Goal: Communication & Community: Answer question/provide support

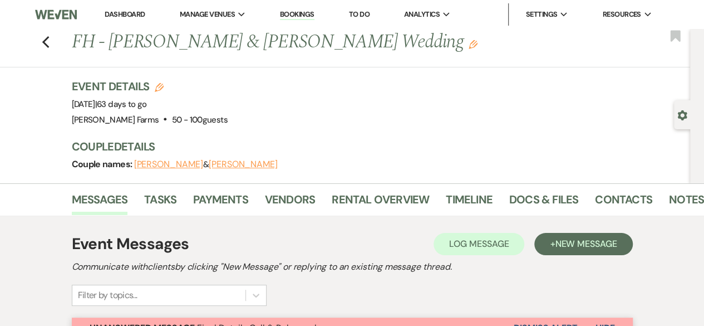
click at [677, 123] on div "Gear Settings" at bounding box center [684, 114] width 21 height 29
click at [677, 112] on icon "Gear" at bounding box center [682, 115] width 10 height 10
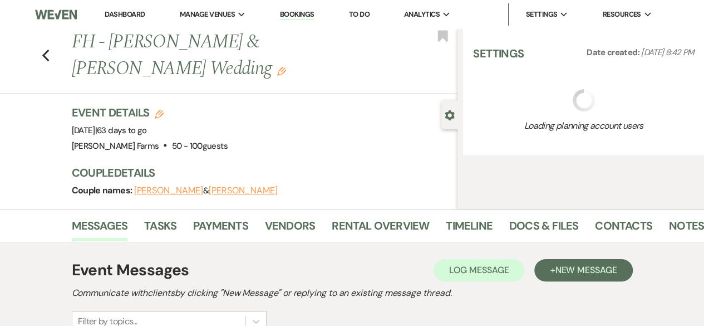
select select "5"
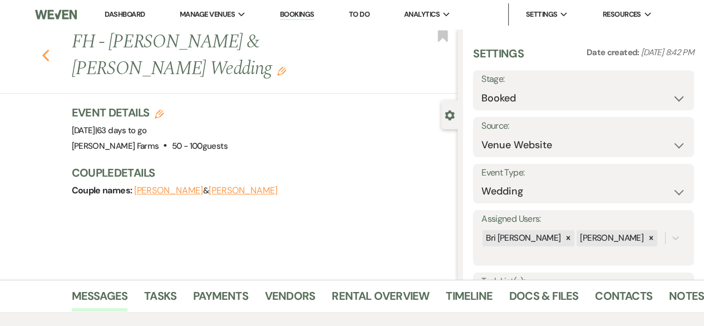
click at [49, 60] on icon "Previous" at bounding box center [46, 55] width 8 height 13
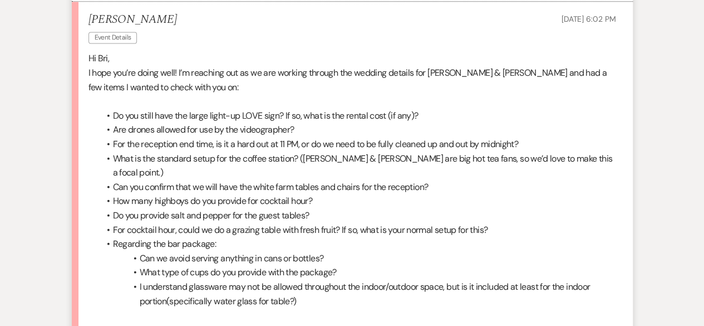
scroll to position [2865, 0]
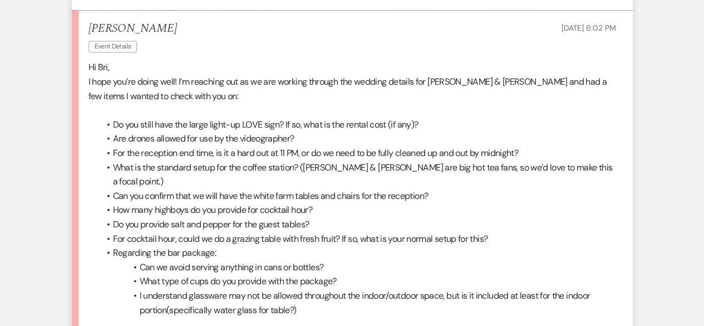
drag, startPoint x: 702, startPoint y: 268, endPoint x: 705, endPoint y: 258, distance: 10.9
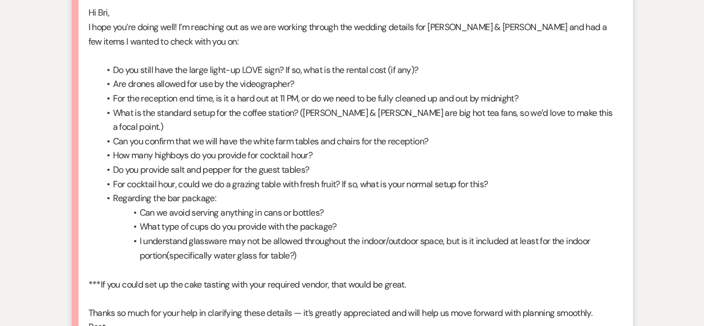
scroll to position [2880, 0]
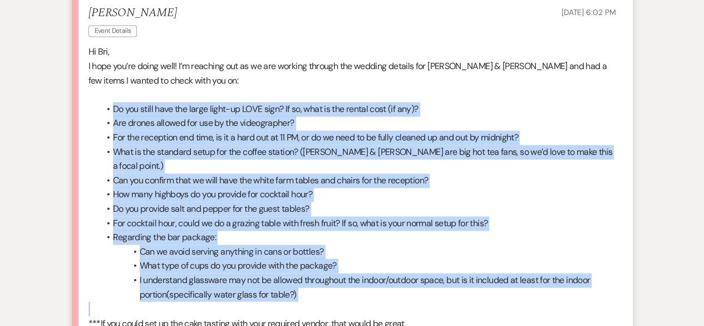
drag, startPoint x: 99, startPoint y: 90, endPoint x: 331, endPoint y: 272, distance: 295.0
click at [331, 272] on div "Hi Bri, I hope you’re doing well! I’m reaching out as we are working through th…" at bounding box center [353, 259] width 528 height 428
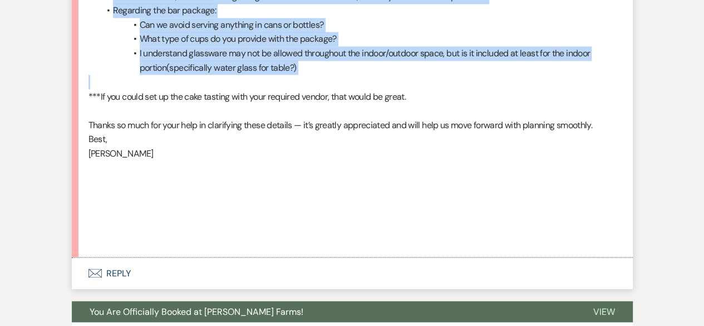
scroll to position [3111, 0]
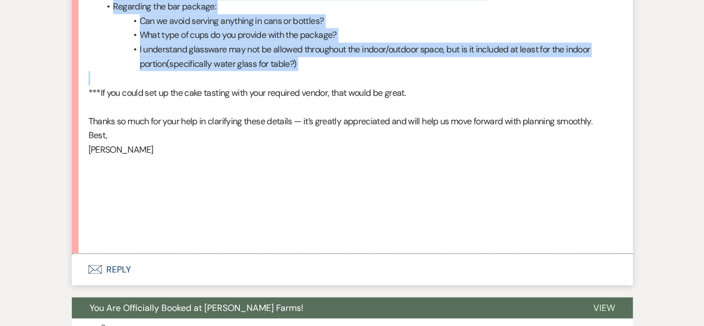
click at [445, 253] on button "Envelope Reply" at bounding box center [352, 268] width 561 height 31
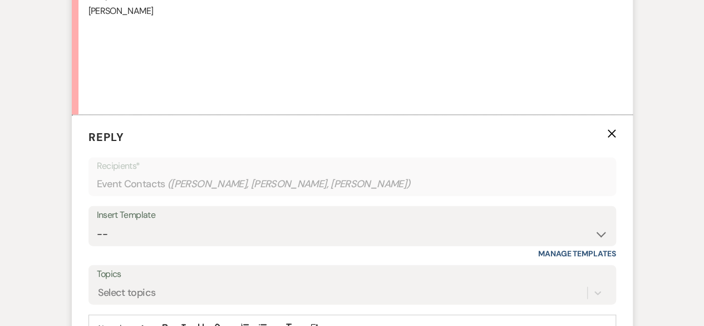
scroll to position [3254, 0]
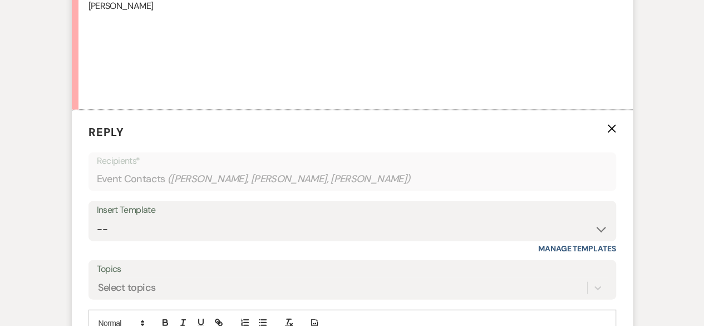
drag, startPoint x: 535, startPoint y: 318, endPoint x: 148, endPoint y: 313, distance: 387.5
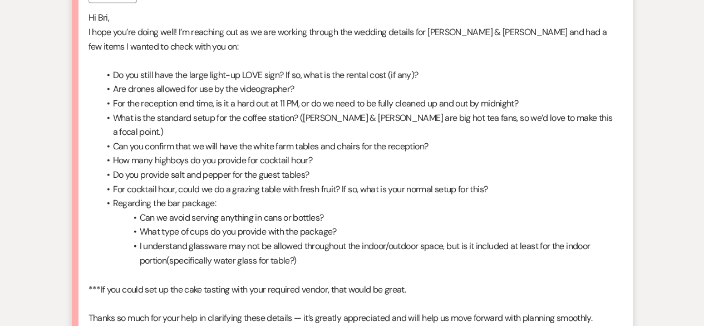
scroll to position [2919, 0]
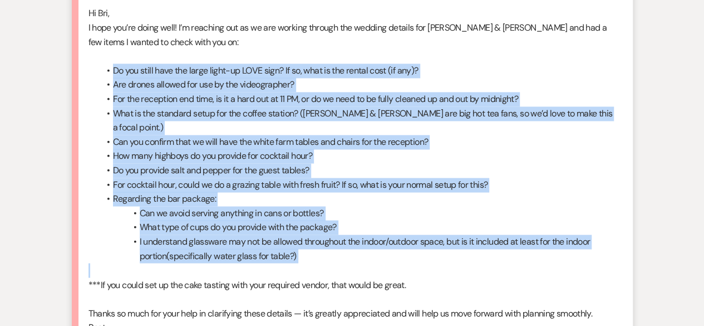
drag, startPoint x: 105, startPoint y: 51, endPoint x: 374, endPoint y: 235, distance: 326.3
click at [374, 235] on div "Hi Bri, I hope you’re doing well! I’m reaching out as we are working through th…" at bounding box center [353, 220] width 528 height 428
copy ul "Do you still have the large light-up LOVE sign? If so, what is the rental cost …"
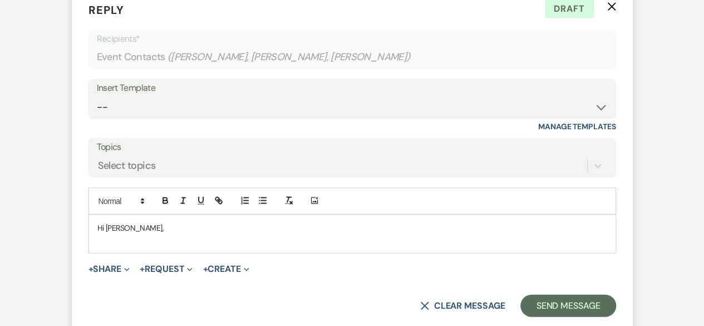
scroll to position [3404, 0]
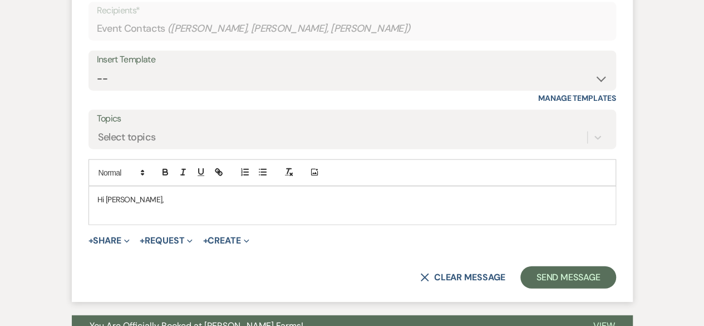
click at [274, 205] on p at bounding box center [352, 211] width 510 height 12
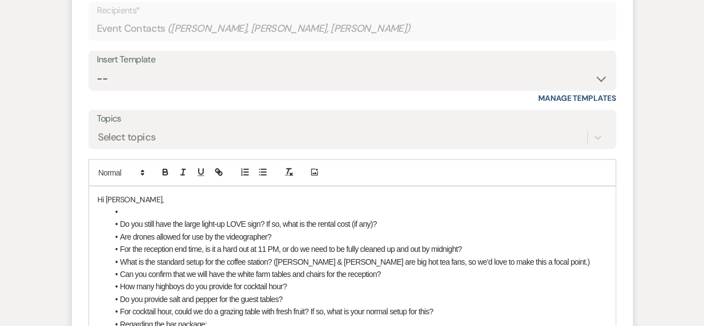
click at [126, 205] on li at bounding box center [358, 211] width 499 height 12
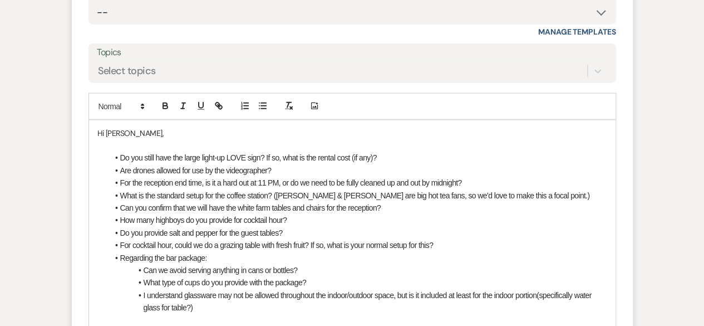
scroll to position [3465, 0]
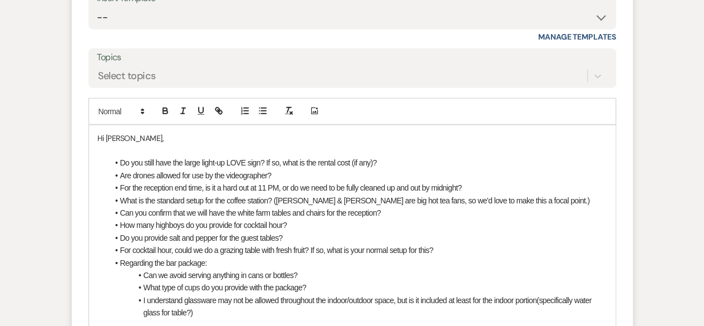
click at [390, 156] on li "Do you still have the large light-up LOVE sign? If so, what is the rental cost …" at bounding box center [358, 162] width 499 height 12
click at [159, 104] on button "button" at bounding box center [166, 110] width 16 height 13
click at [288, 169] on li "Are drones allowed for use by the videographer?" at bounding box center [358, 175] width 499 height 12
click at [163, 103] on div at bounding box center [191, 111] width 71 height 17
click at [165, 106] on icon "button" at bounding box center [165, 111] width 10 height 10
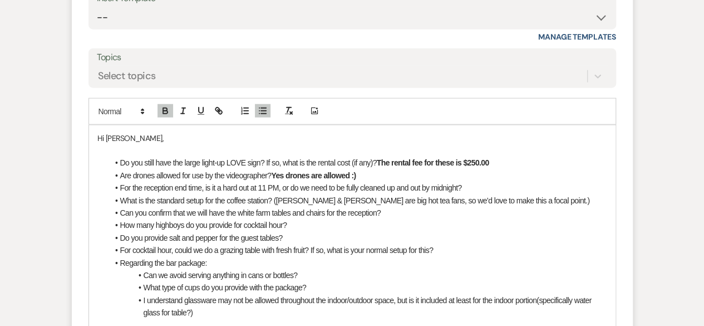
click at [469, 181] on li "For the reception end time, is it a hard out at 11 PM, or do we need to be full…" at bounding box center [358, 187] width 499 height 12
click at [171, 104] on button "button" at bounding box center [166, 110] width 16 height 13
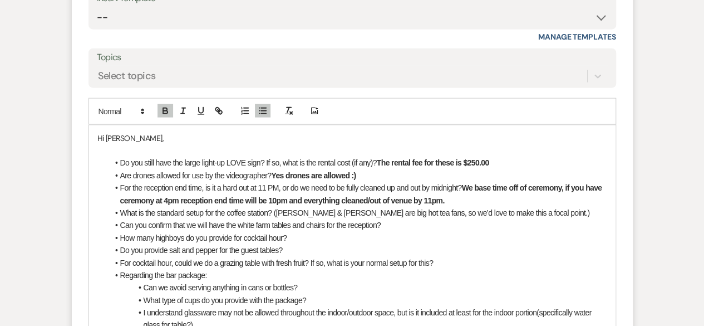
click at [510, 207] on li "What is the standard setup for the coffee station? (Alissa & Kyle are big hot t…" at bounding box center [358, 213] width 499 height 12
click at [164, 106] on icon "button" at bounding box center [165, 111] width 10 height 10
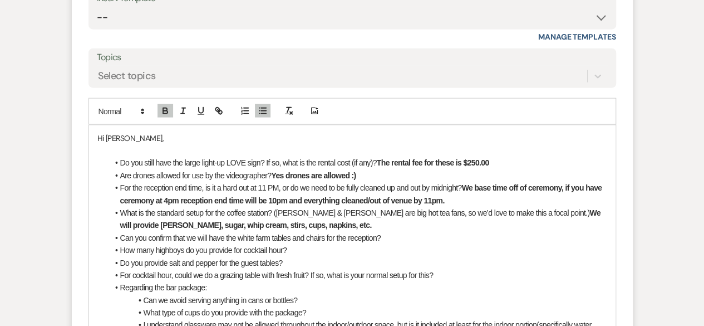
click at [401, 232] on li "Can you confirm that we will have the white farm tables and chairs for the rece…" at bounding box center [358, 238] width 499 height 12
click at [167, 111] on icon "button" at bounding box center [165, 112] width 4 height 3
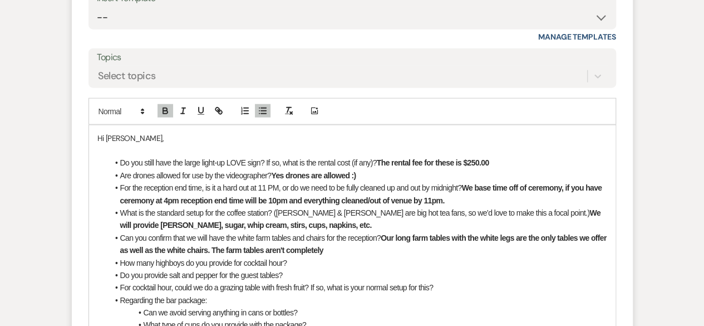
click at [228, 233] on strong "Our long farm tables with the white legs are the only tables we offer as well a…" at bounding box center [364, 243] width 488 height 21
click at [538, 257] on li "How many highboys do you provide for cocktail hour?" at bounding box center [358, 263] width 499 height 12
click at [537, 232] on li "Can you confirm that we will have the white farm tables and chairs for the rece…" at bounding box center [358, 244] width 499 height 25
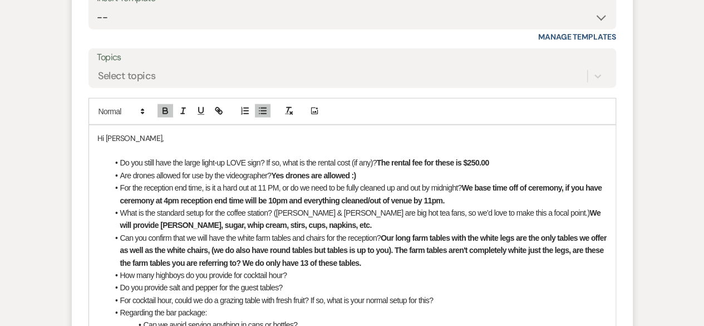
click at [304, 269] on li "How many highboys do you provide for cocktail hour?" at bounding box center [358, 275] width 499 height 12
click at [166, 106] on icon "button" at bounding box center [165, 111] width 10 height 10
click at [297, 281] on li "Do you provide salt and pepper for the guest tables?" at bounding box center [358, 287] width 499 height 12
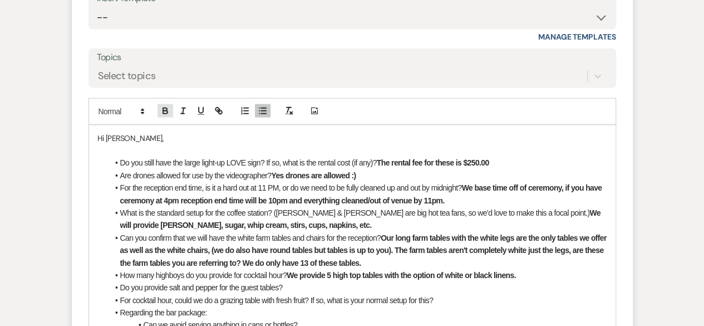
click at [165, 106] on icon "button" at bounding box center [165, 111] width 10 height 10
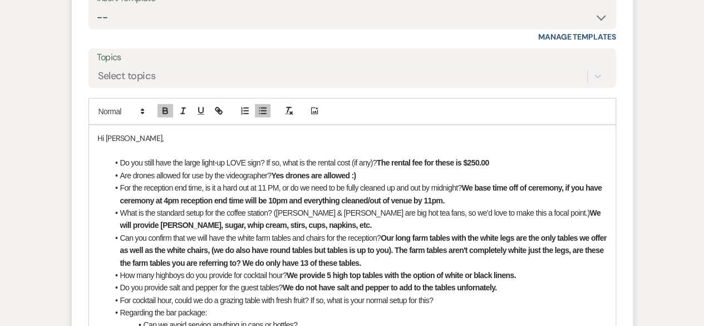
drag, startPoint x: 463, startPoint y: 251, endPoint x: 453, endPoint y: 258, distance: 11.6
click at [453, 283] on strong "We do not have salt and pepper to add to the tables unfornately." at bounding box center [390, 287] width 214 height 9
drag, startPoint x: 500, startPoint y: 257, endPoint x: 458, endPoint y: 257, distance: 41.7
click at [458, 281] on li "Do you provide salt and pepper for the guest tables? We do not have salt and pe…" at bounding box center [358, 287] width 499 height 12
click at [446, 294] on li "For cocktail hour, could we do a grazing table with fresh fruit? If so, what is…" at bounding box center [358, 300] width 499 height 12
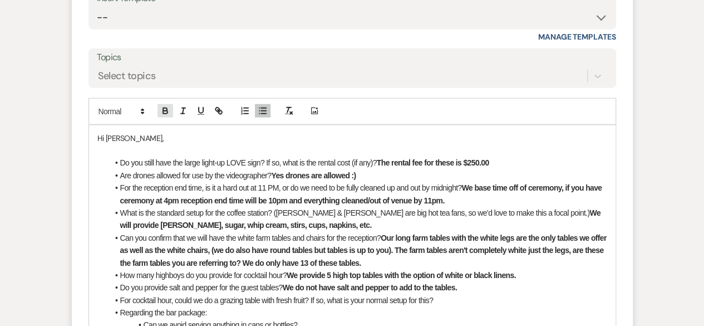
click at [168, 106] on icon "button" at bounding box center [165, 111] width 10 height 10
click at [207, 104] on button "button" at bounding box center [201, 110] width 16 height 13
click at [199, 114] on rect "button" at bounding box center [201, 114] width 7 height 1
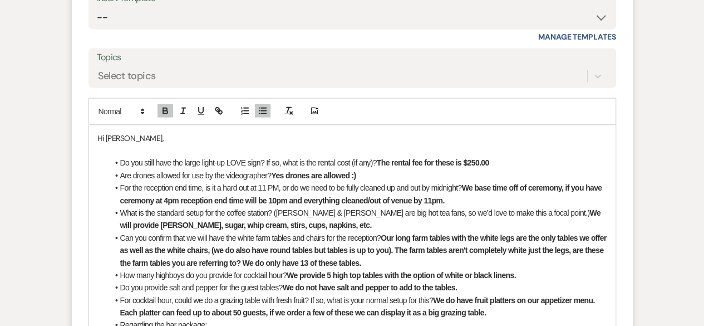
click at [595, 296] on strong "We do have fruit platters on our appetizer menu. Each platter can feed up to ab…" at bounding box center [358, 306] width 476 height 21
click at [209, 294] on li "For cocktail hour, could we do a grazing table with fresh fruit? If so, what is…" at bounding box center [358, 312] width 499 height 37
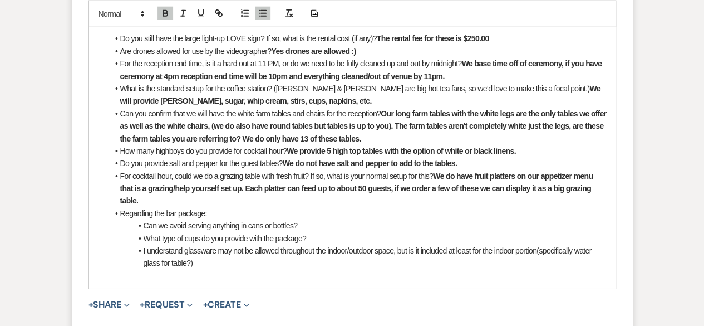
scroll to position [3590, 0]
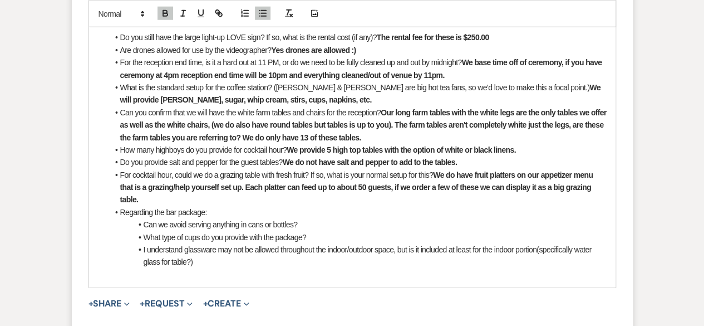
click at [311, 218] on li "Can we avoid serving anything in cans or bottles?" at bounding box center [358, 224] width 499 height 12
click at [166, 14] on icon "button" at bounding box center [165, 14] width 4 height 3
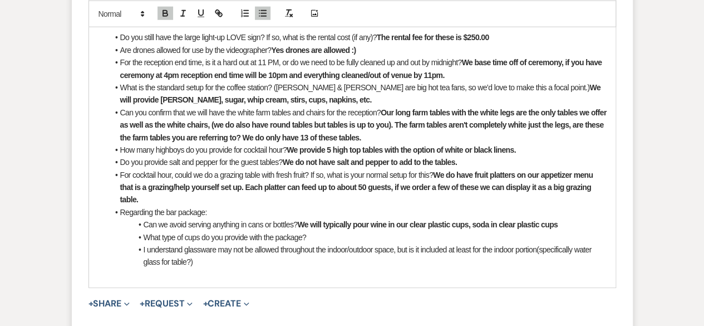
click at [473, 220] on strong "We will typically pour wine in our clear plastic cups, soda in clear plastic cu…" at bounding box center [427, 224] width 261 height 9
click at [573, 218] on li "Can we avoid serving anything in cans or bottles? We will typically pour wine i…" at bounding box center [358, 224] width 499 height 12
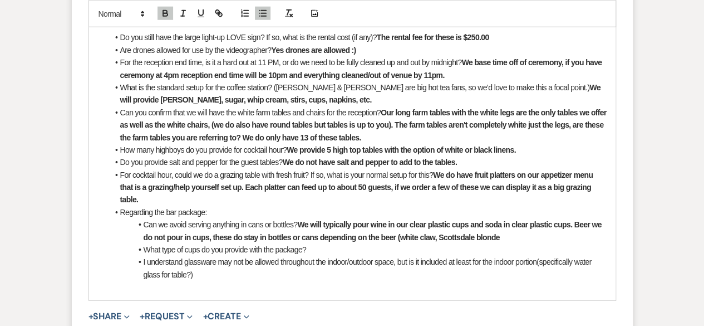
click at [503, 218] on li "Can we avoid serving anything in cans or bottles? We will typically pour wine i…" at bounding box center [358, 230] width 499 height 25
click at [330, 243] on li "What type of cups do you provide with the package?" at bounding box center [358, 249] width 499 height 12
click at [163, 15] on icon "button" at bounding box center [165, 14] width 4 height 3
click at [238, 256] on li "I understand glassware may not be allowed throughout the indoor/outdoor space, …" at bounding box center [358, 268] width 499 height 25
click at [171, 16] on button "button" at bounding box center [166, 12] width 16 height 13
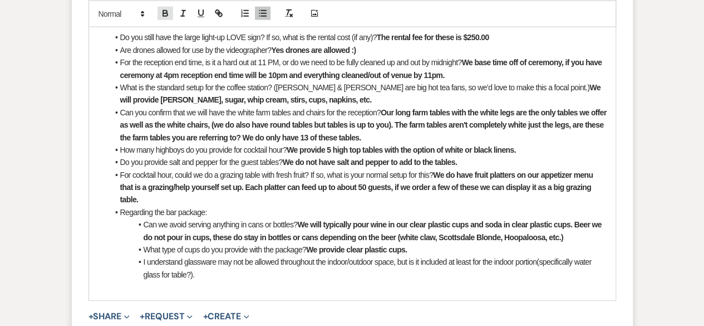
click at [168, 10] on icon "button" at bounding box center [165, 13] width 10 height 10
click at [166, 9] on icon "button" at bounding box center [165, 13] width 10 height 10
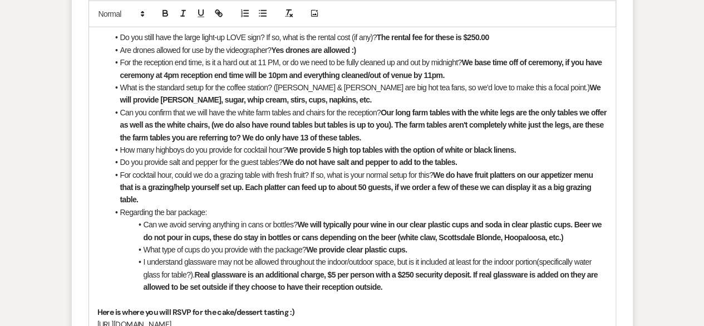
scroll to position [3598, 0]
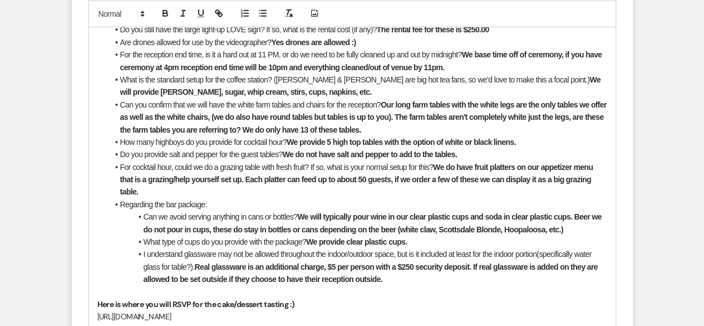
drag, startPoint x: 376, startPoint y: 284, endPoint x: 88, endPoint y: 287, distance: 288.4
click at [89, 287] on div "Hi Jacqueline, Do you still have the large light-up LOVE sign? If so, what is t…" at bounding box center [353, 186] width 528 height 389
click at [220, 13] on icon "button" at bounding box center [220, 14] width 4 height 4
type input "https://honeybeecakecollc.hbportal.co/public/schnepftasting/1-Nice_to_meet_you"
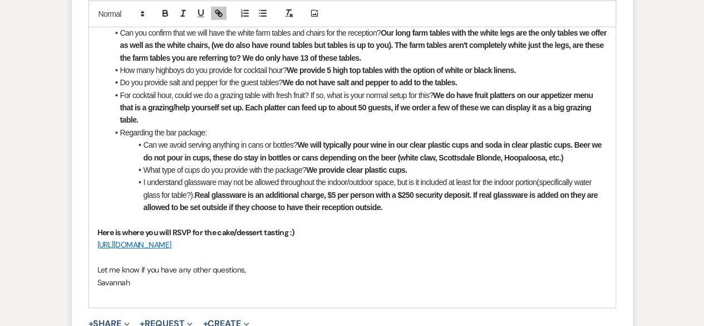
scroll to position [3680, 0]
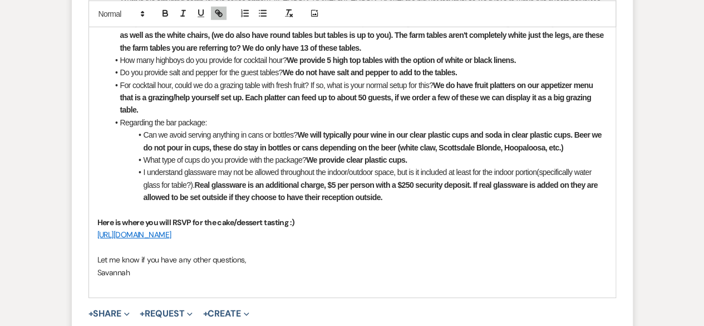
click at [481, 228] on p "https://honeybeecakecollc.hbportal.co/public/schnepftasting/1-Nice_to_meet_you" at bounding box center [352, 234] width 510 height 12
click at [171, 229] on link "https://honeybeecakecollc.hbportal.co/public/schnepftasting/1-Nice_to_meet_you" at bounding box center [134, 234] width 74 height 10
click at [240, 249] on link "https://honeybeecakecollc.hbportal.co/public/schnepftasting/1-Nice_to_meet_you" at bounding box center [205, 256] width 70 height 14
click at [532, 266] on p "Savannah" at bounding box center [352, 272] width 510 height 12
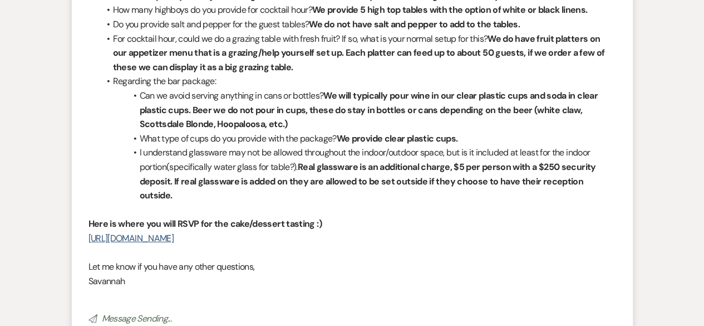
scroll to position [3556, 0]
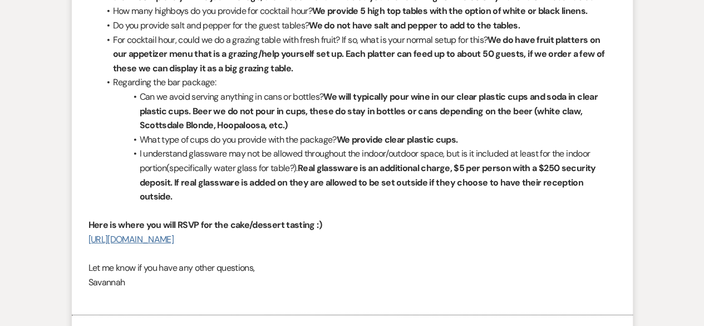
click at [174, 233] on link "https://honeybeecakecollc.hbportal.co/public/schnepftasting/1-Nice_to_meet_you" at bounding box center [131, 239] width 85 height 12
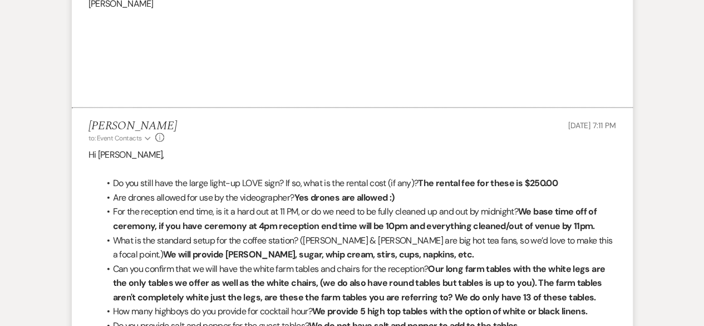
scroll to position [3256, 0]
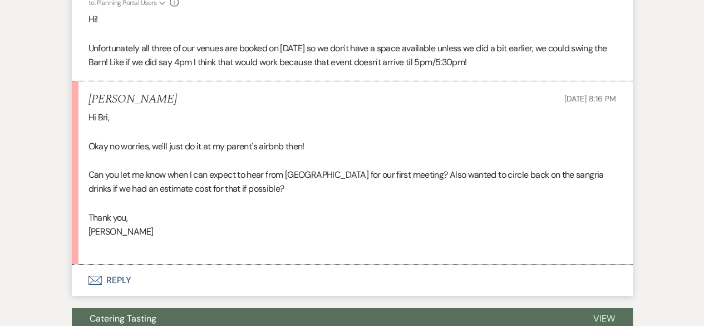
scroll to position [1829, 0]
click at [208, 296] on button "Envelope Reply" at bounding box center [352, 280] width 561 height 31
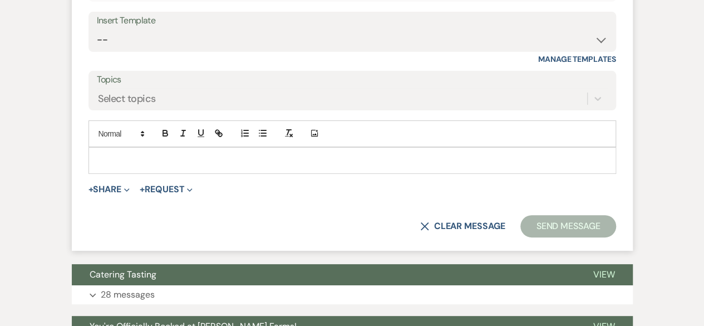
scroll to position [2189, 0]
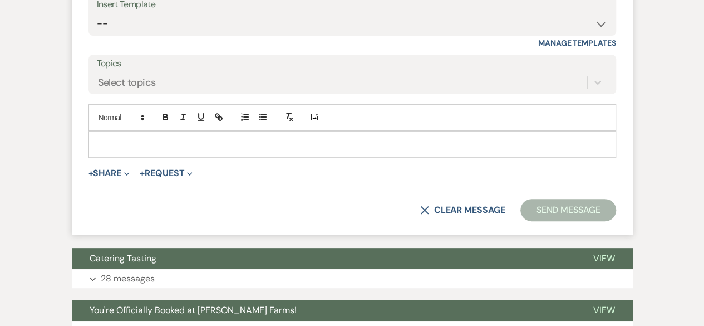
click at [451, 150] on p at bounding box center [352, 144] width 510 height 12
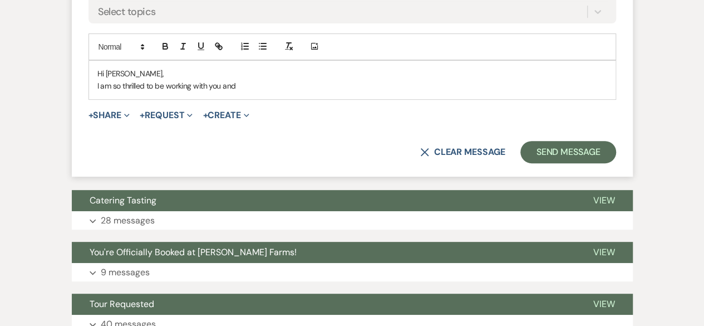
scroll to position [2257, 0]
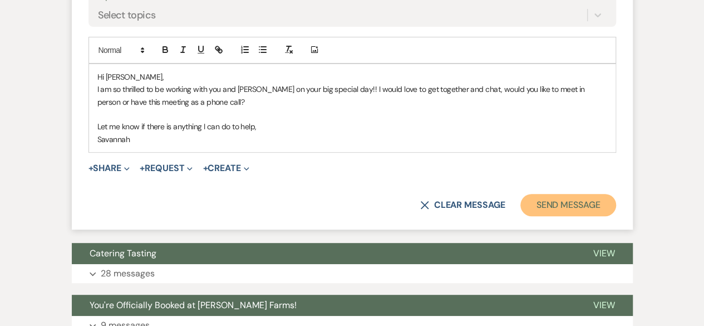
click at [603, 216] on button "Send Message" at bounding box center [567, 205] width 95 height 22
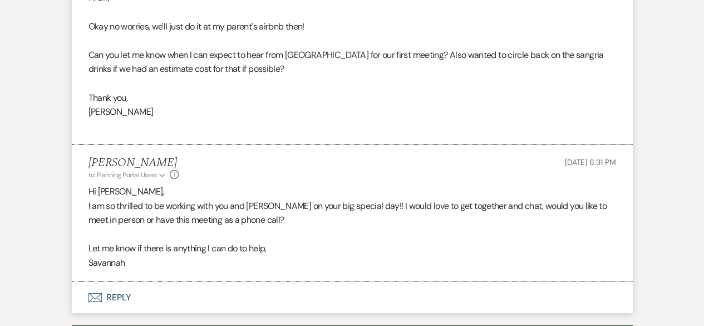
scroll to position [1922, 0]
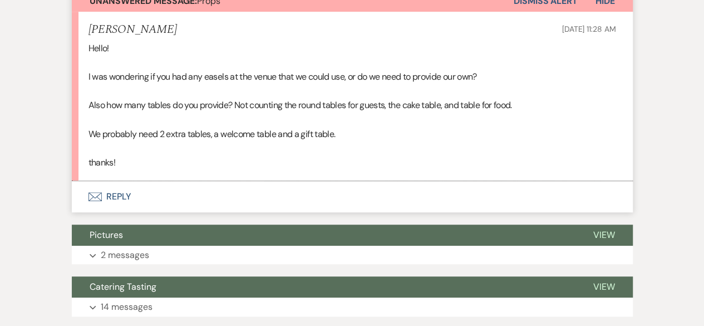
scroll to position [326, 0]
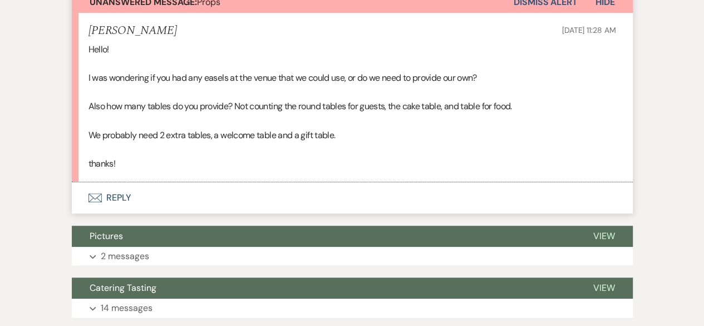
click at [471, 198] on button "Envelope Reply" at bounding box center [352, 197] width 561 height 31
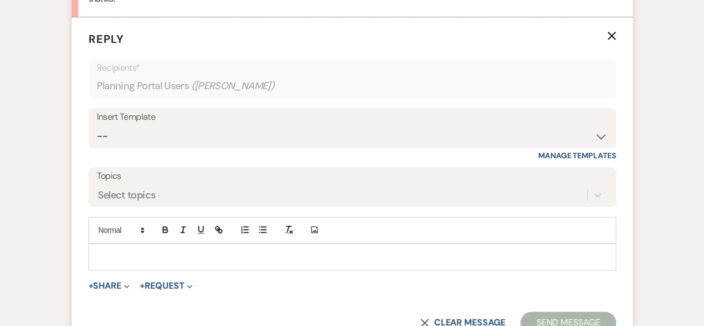
scroll to position [498, 0]
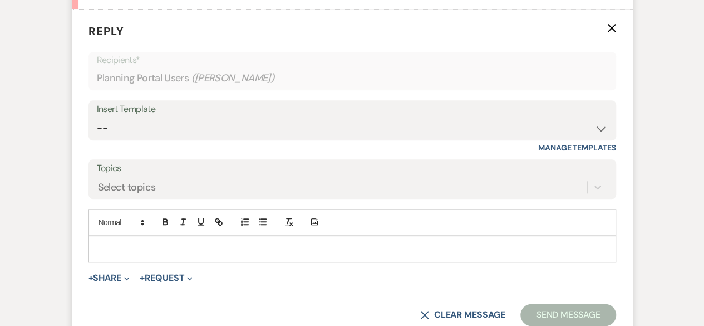
click at [426, 243] on p at bounding box center [352, 249] width 510 height 12
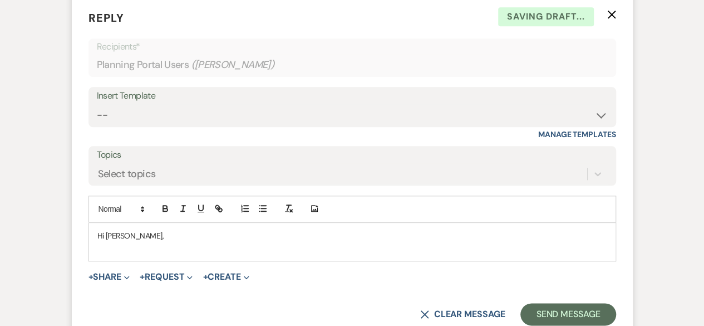
scroll to position [515, 0]
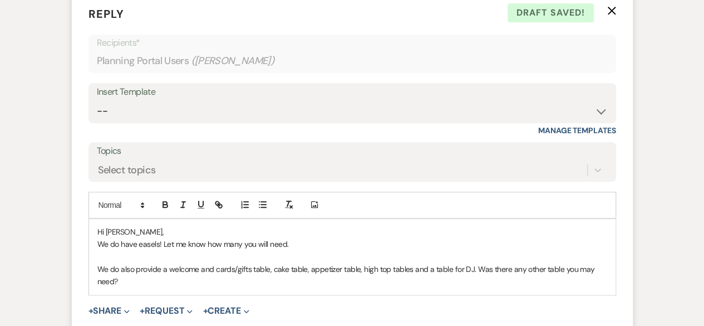
click at [413, 269] on p "We do also provide a welcome and cards/gifts table, cake table, appetizer table…" at bounding box center [352, 275] width 510 height 25
click at [426, 269] on p "We do also provide a welcome and cards/gifts table, cake table, appetizer table…" at bounding box center [352, 275] width 510 height 25
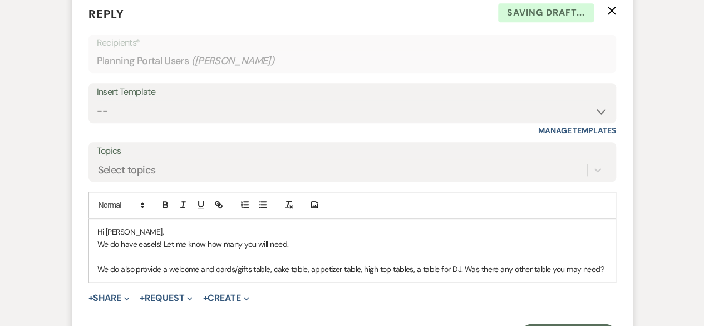
click at [456, 268] on p "We do also provide a welcome and cards/gifts table, cake table, appetizer table…" at bounding box center [352, 269] width 510 height 12
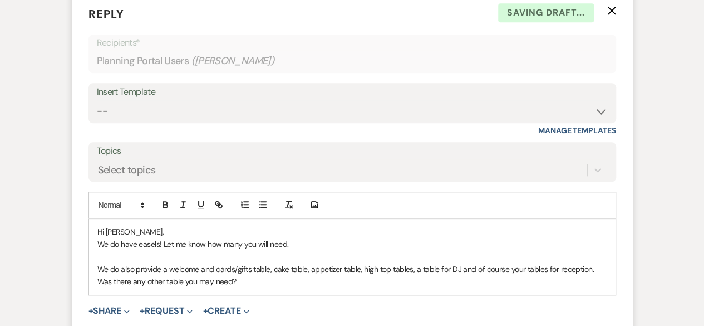
click at [343, 276] on p "We do also provide a welcome and cards/gifts table, cake table, appetizer table…" at bounding box center [352, 275] width 510 height 25
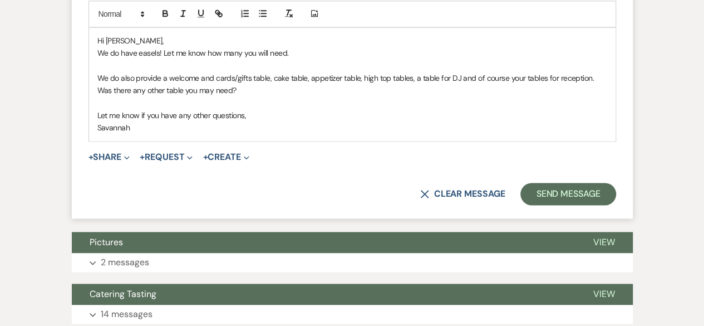
scroll to position [711, 0]
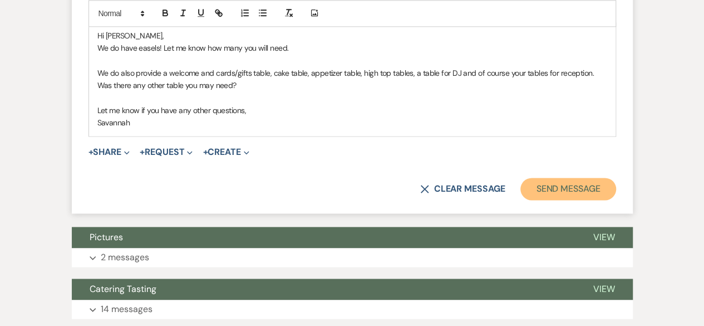
click at [605, 192] on button "Send Message" at bounding box center [567, 189] width 95 height 22
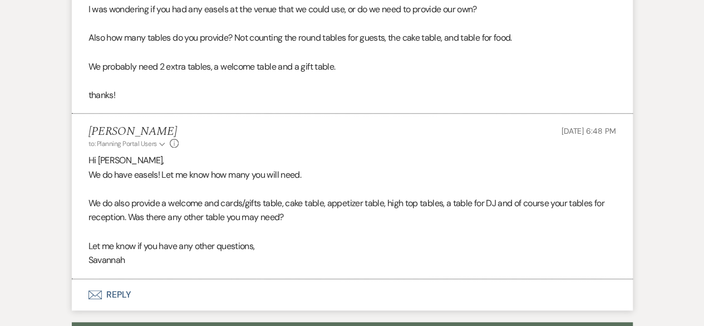
scroll to position [392, 0]
